Goal: Complete application form

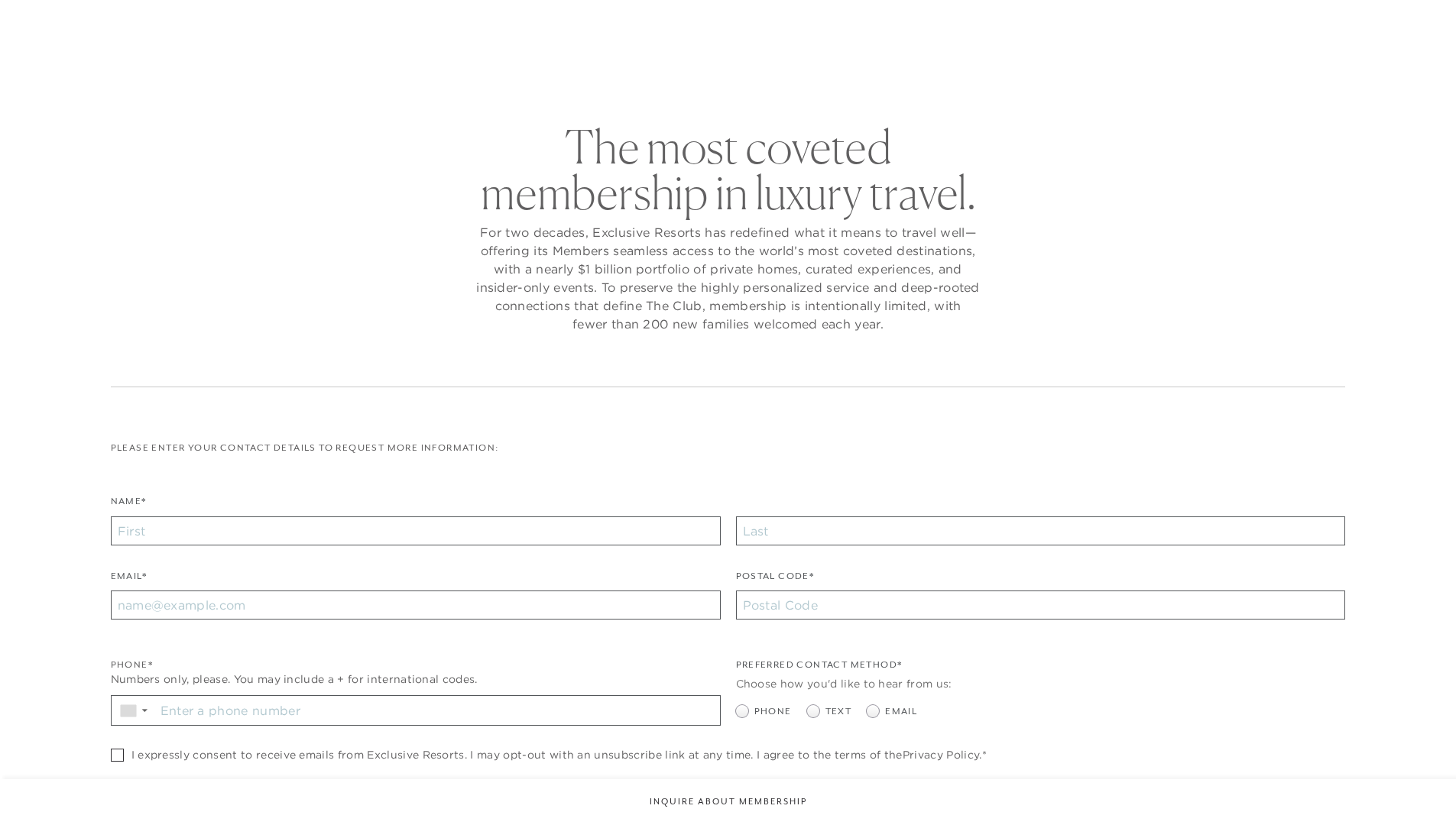
checkbox input "false"
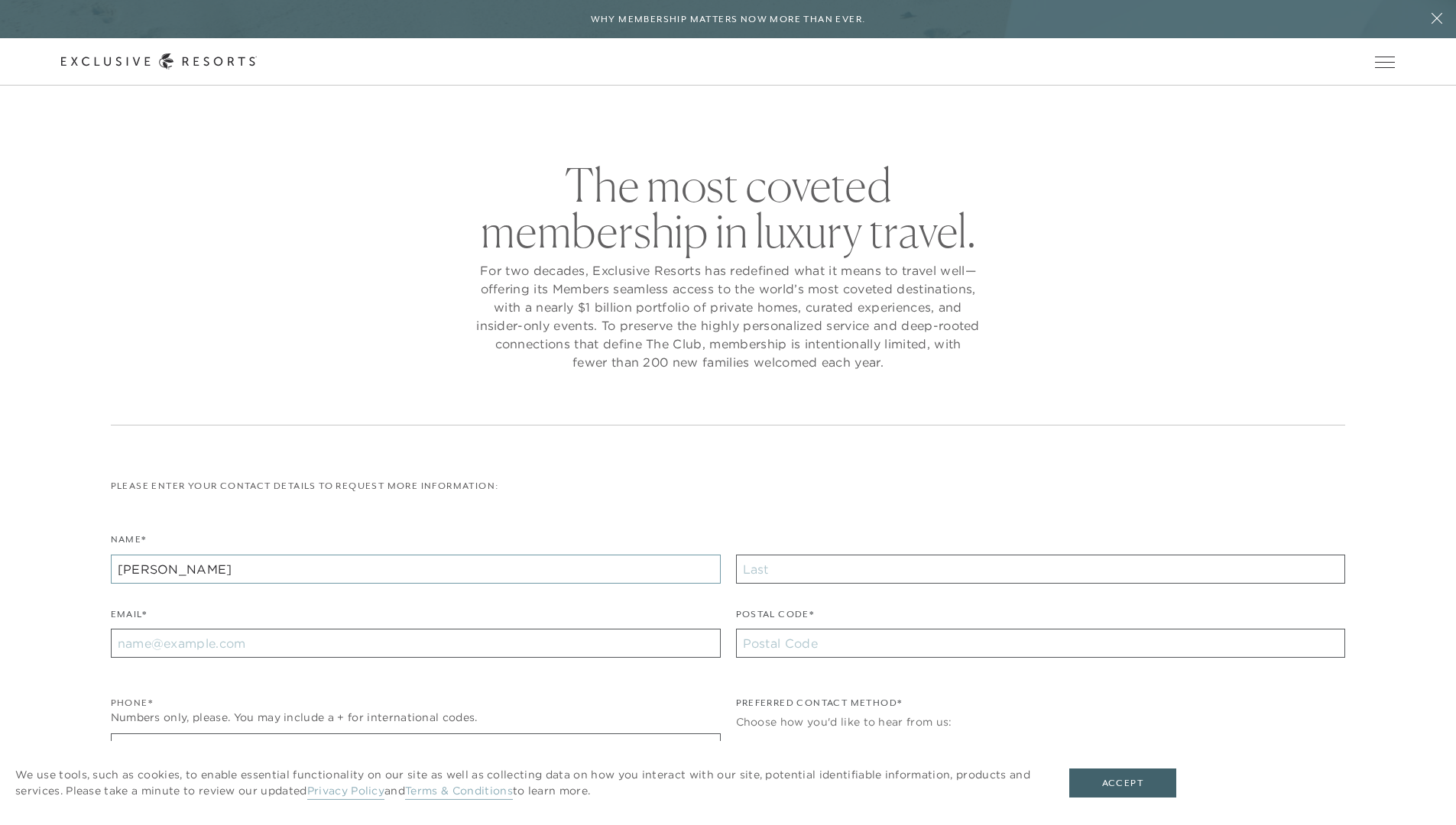
type input "[PERSON_NAME]"
type input "[EMAIL_ADDRESS][DOMAIN_NAME]"
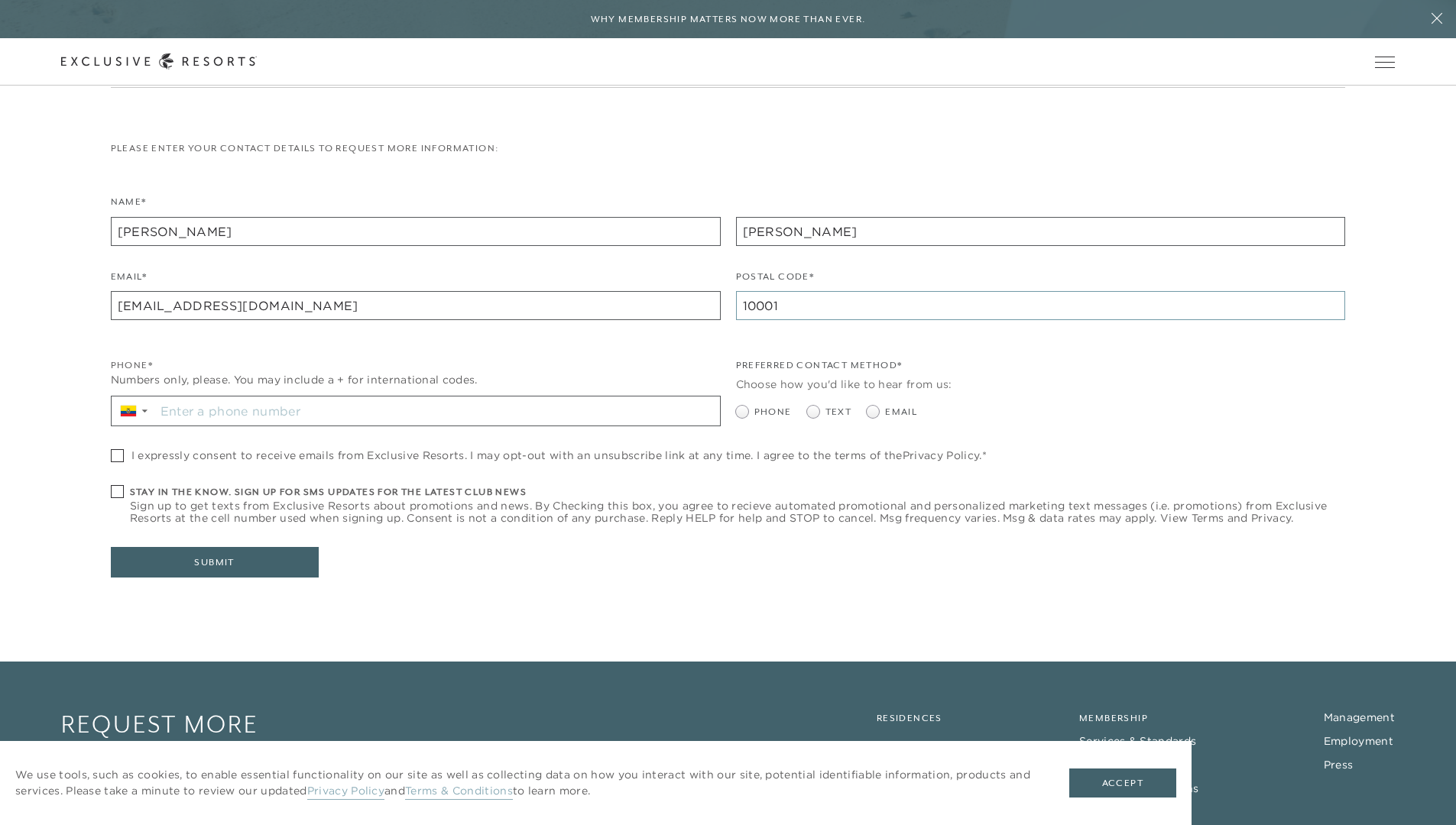
type input "10001"
click at [437, 412] on input "Stay in the know. Sign up for sms updates for the latest club news Sign up to g…" at bounding box center [437, 411] width 565 height 29
type input "[PHONE_NUMBER]"
radio input "true"
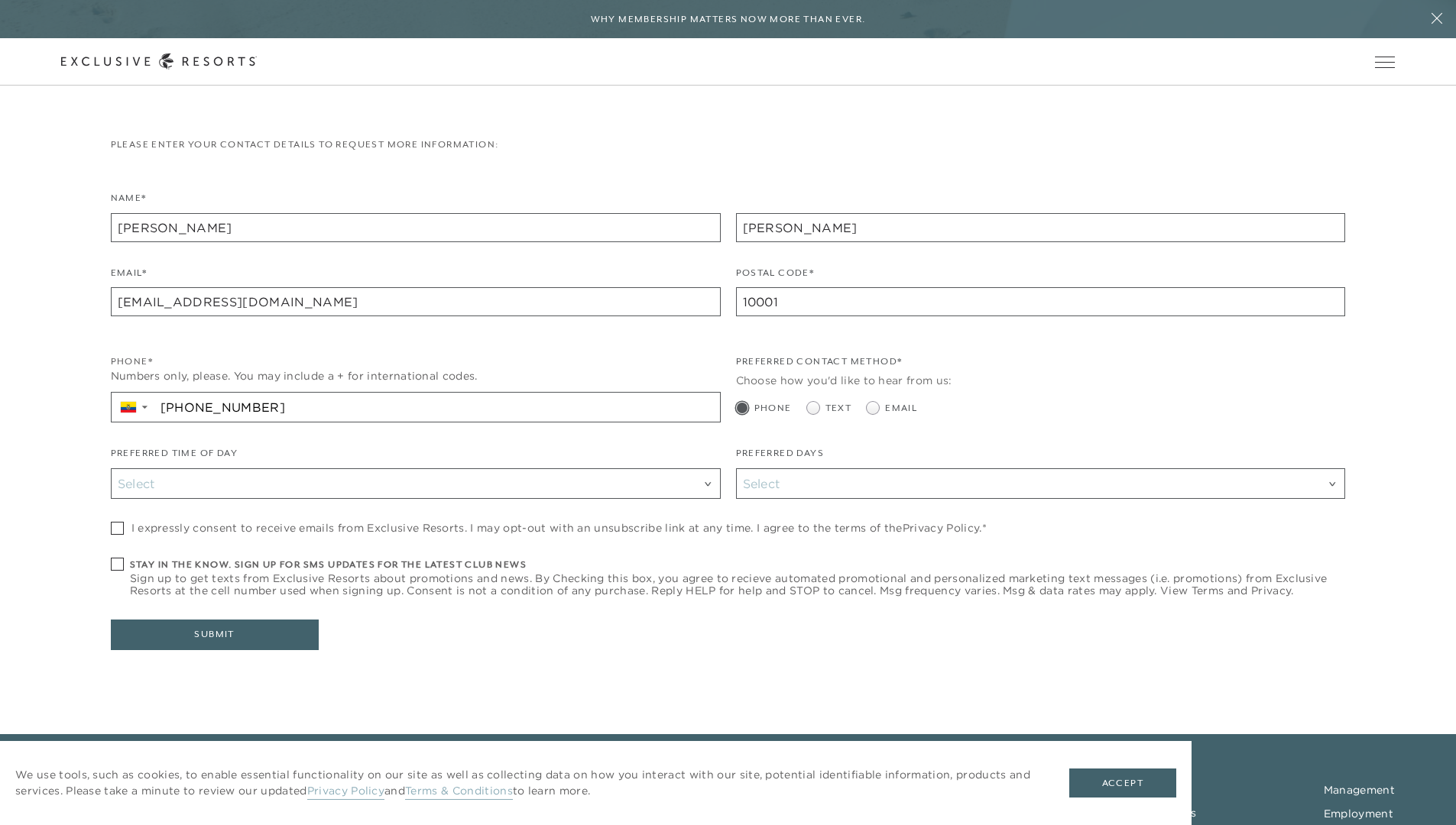
checkbox input "true"
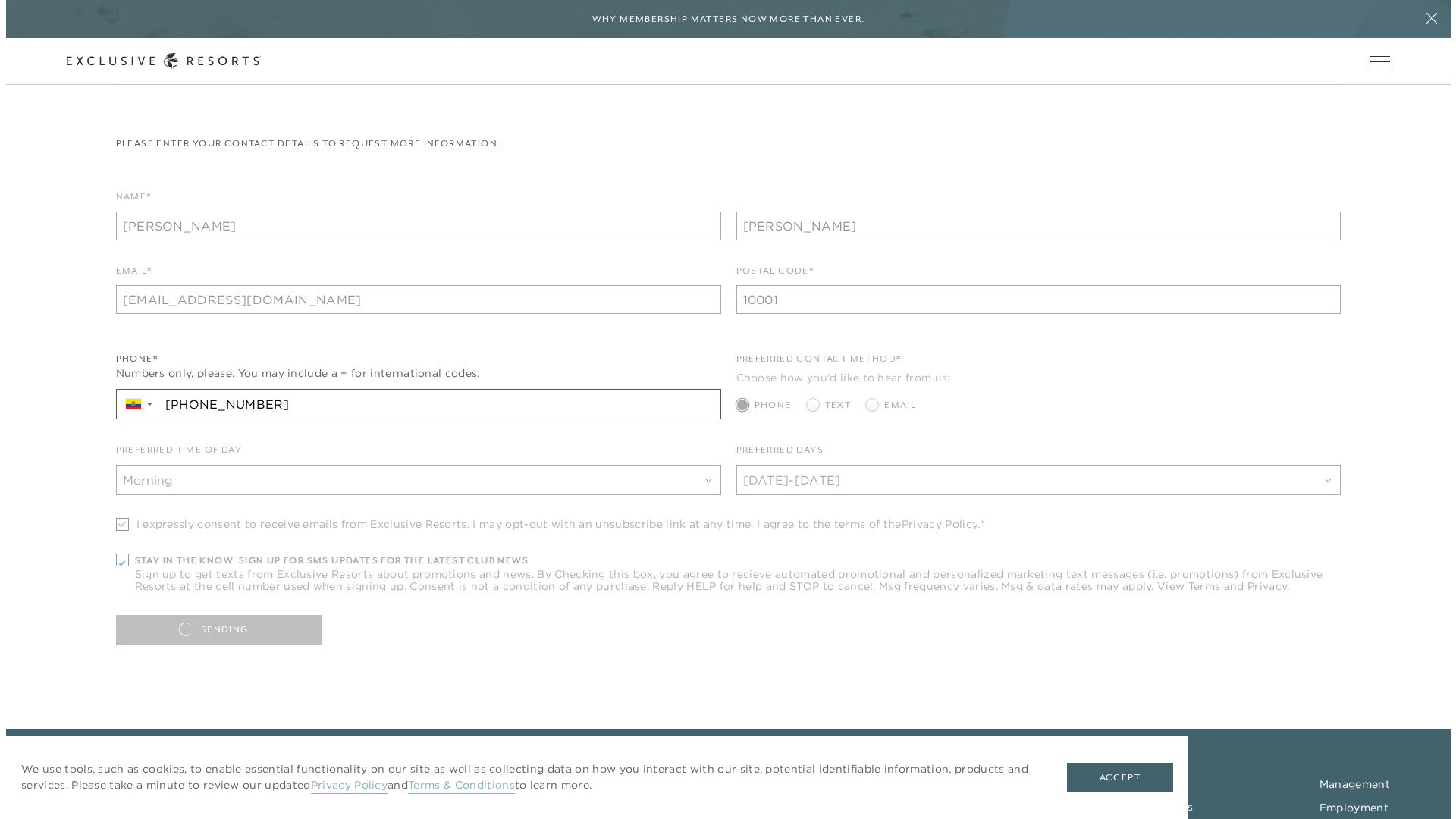
scroll to position [459, 0]
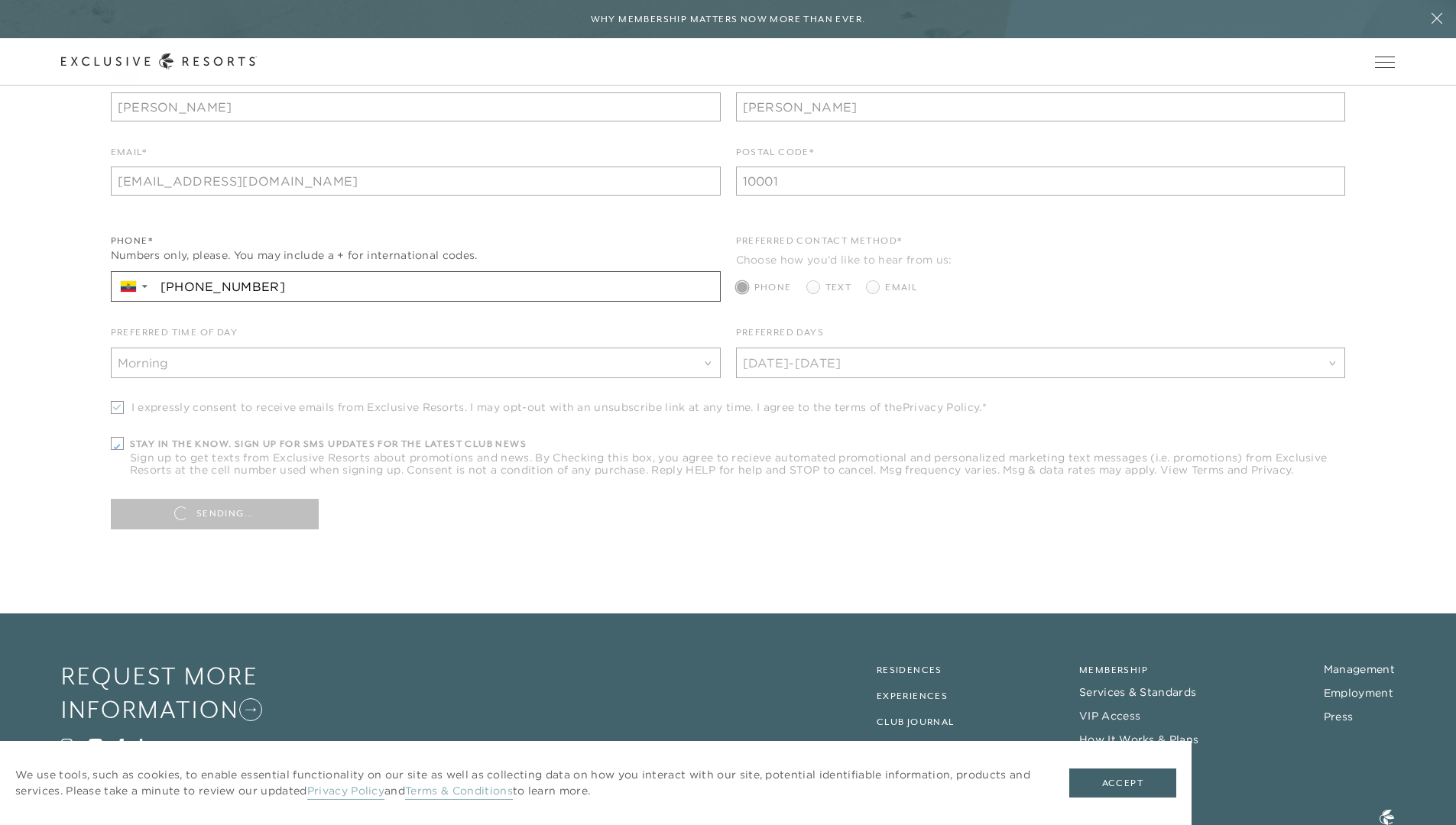
type input "[PHONE_NUMBER]"
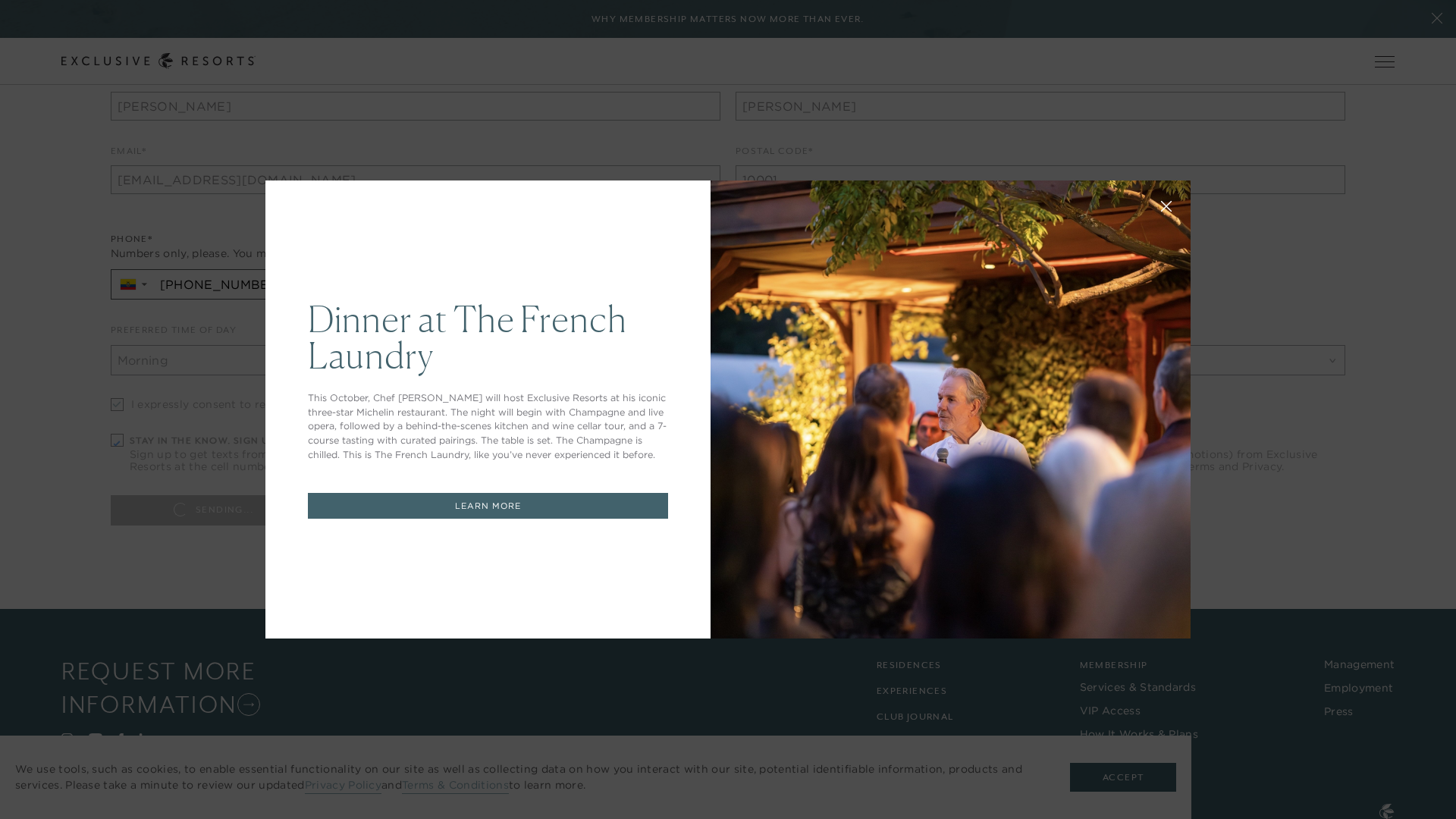
scroll to position [0, 0]
